Goal: Task Accomplishment & Management: Use online tool/utility

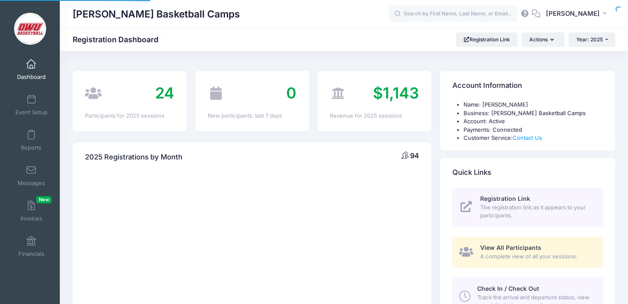
select select
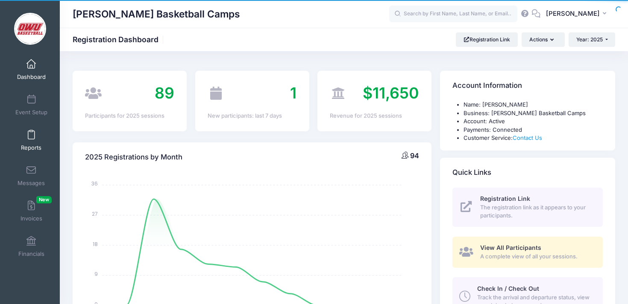
click at [41, 136] on link "Reports" at bounding box center [31, 141] width 41 height 30
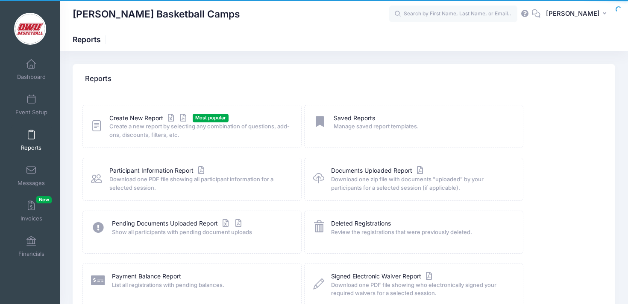
scroll to position [12, 0]
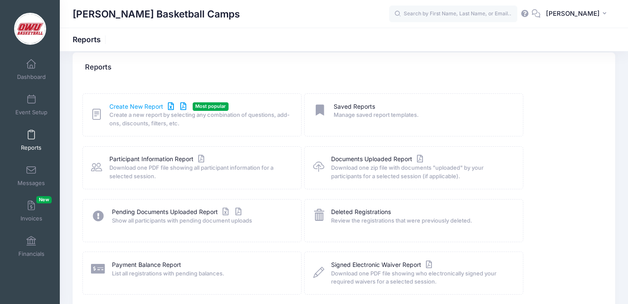
click at [144, 103] on link "Create New Report" at bounding box center [148, 106] width 79 height 9
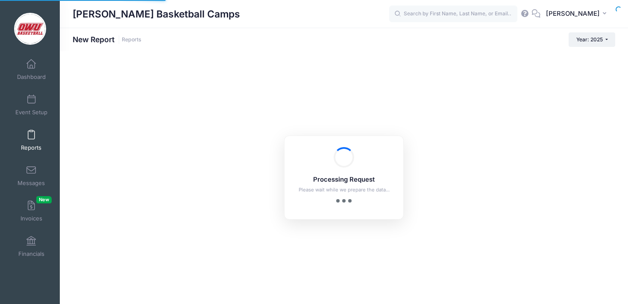
checkbox input "true"
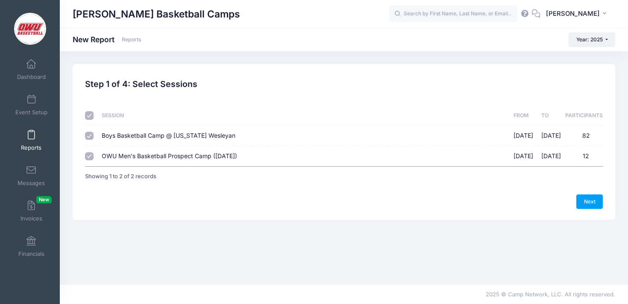
click at [195, 132] on span "Boys Basketball Camp @ Ohio Wesleyan" at bounding box center [169, 135] width 134 height 7
click at [94, 132] on input "Boys Basketball Camp @ Ohio Wesleyan 06/09/2025 - 06/12/2025 82" at bounding box center [89, 136] width 9 height 9
checkbox input "false"
click at [594, 206] on link "Next" at bounding box center [589, 202] width 26 height 15
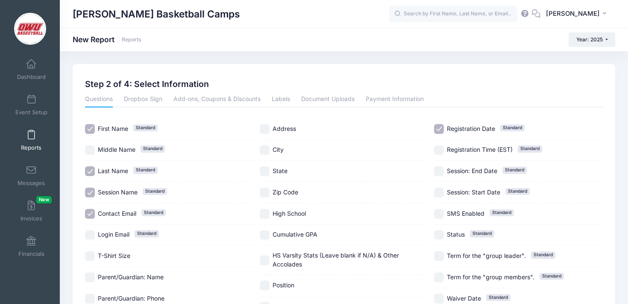
click at [115, 191] on span "Session Name" at bounding box center [118, 192] width 40 height 7
checkbox input "false"
click at [117, 214] on span "Contact Email" at bounding box center [117, 213] width 38 height 7
checkbox input "false"
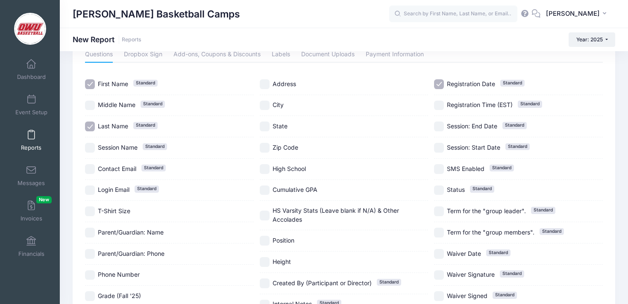
scroll to position [67, 0]
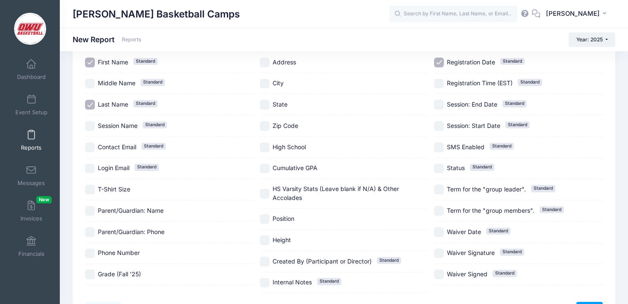
click at [120, 275] on span "Grade (Fall '25)" at bounding box center [119, 274] width 43 height 7
checkbox input "true"
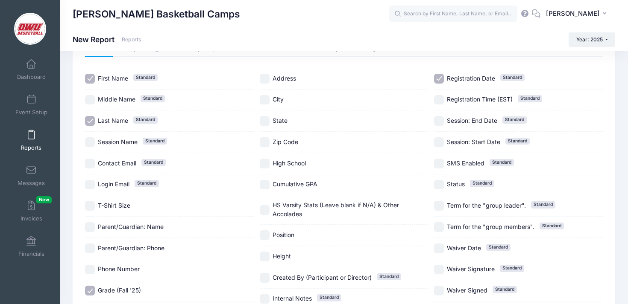
scroll to position [50, 0]
click at [290, 76] on span "Address" at bounding box center [283, 79] width 23 height 7
checkbox input "true"
click at [284, 110] on div "City" at bounding box center [344, 101] width 169 height 21
checkbox input "true"
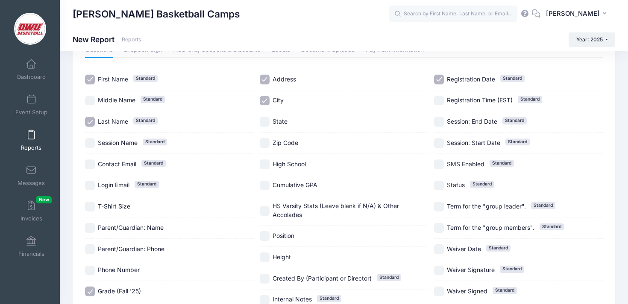
click at [283, 125] on span "State" at bounding box center [279, 121] width 15 height 7
checkbox input "true"
click at [285, 142] on span "Zip Code" at bounding box center [285, 142] width 26 height 7
checkbox input "true"
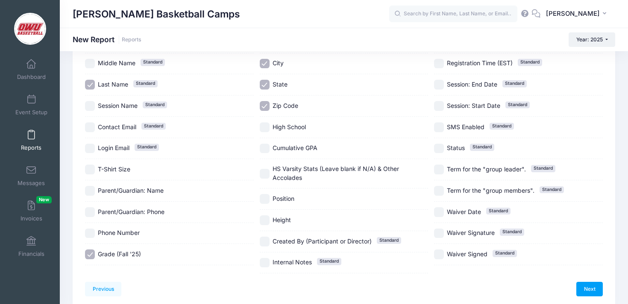
scroll to position [87, 0]
click at [596, 289] on link "Next" at bounding box center [589, 289] width 26 height 15
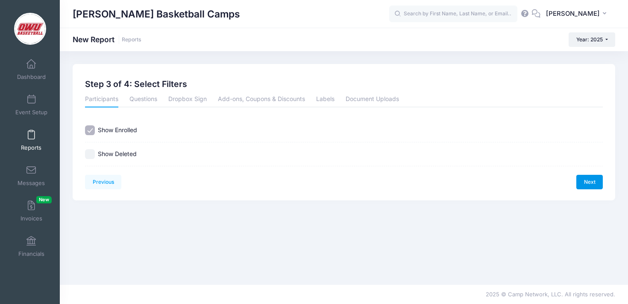
scroll to position [0, 0]
click at [596, 186] on link "Next" at bounding box center [589, 182] width 26 height 15
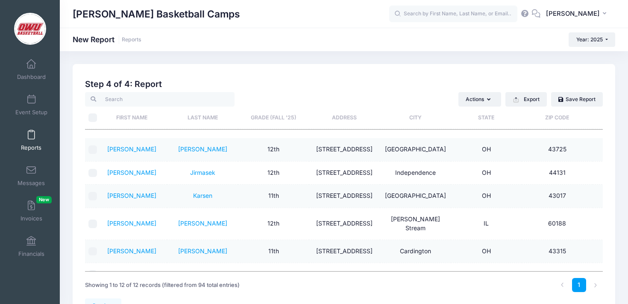
click at [281, 123] on th "Grade (Fall '25)" at bounding box center [273, 118] width 71 height 23
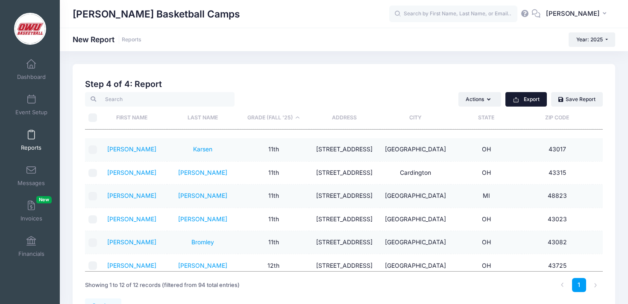
click at [531, 96] on button "Export" at bounding box center [525, 99] width 41 height 15
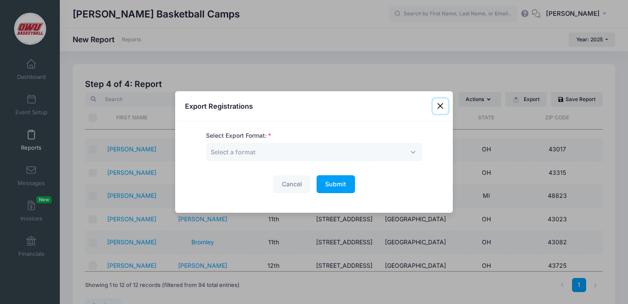
click at [443, 105] on button "Close" at bounding box center [440, 106] width 15 height 15
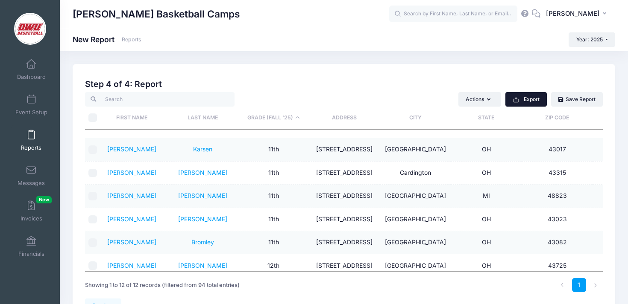
click at [516, 101] on rect "button" at bounding box center [516, 99] width 0 height 3
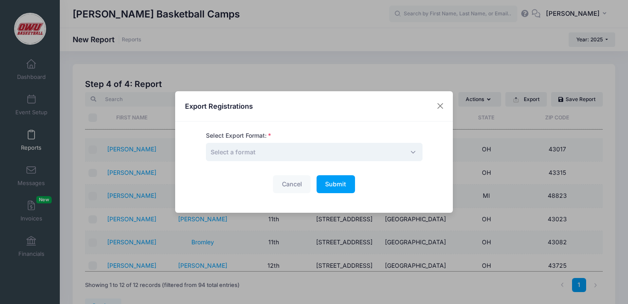
click at [314, 158] on span "Select a format" at bounding box center [314, 152] width 216 height 18
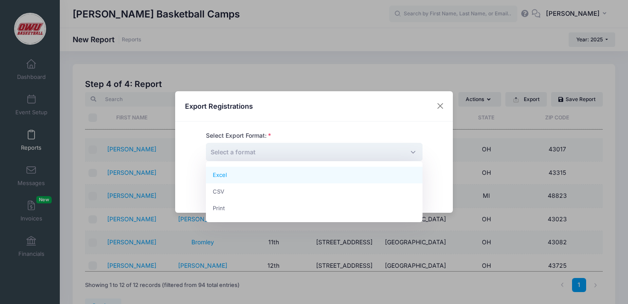
select select "excel"
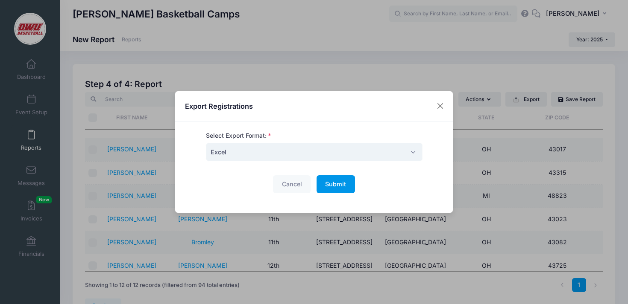
click at [345, 182] on span "Submit" at bounding box center [335, 184] width 21 height 7
